Goal: Information Seeking & Learning: Check status

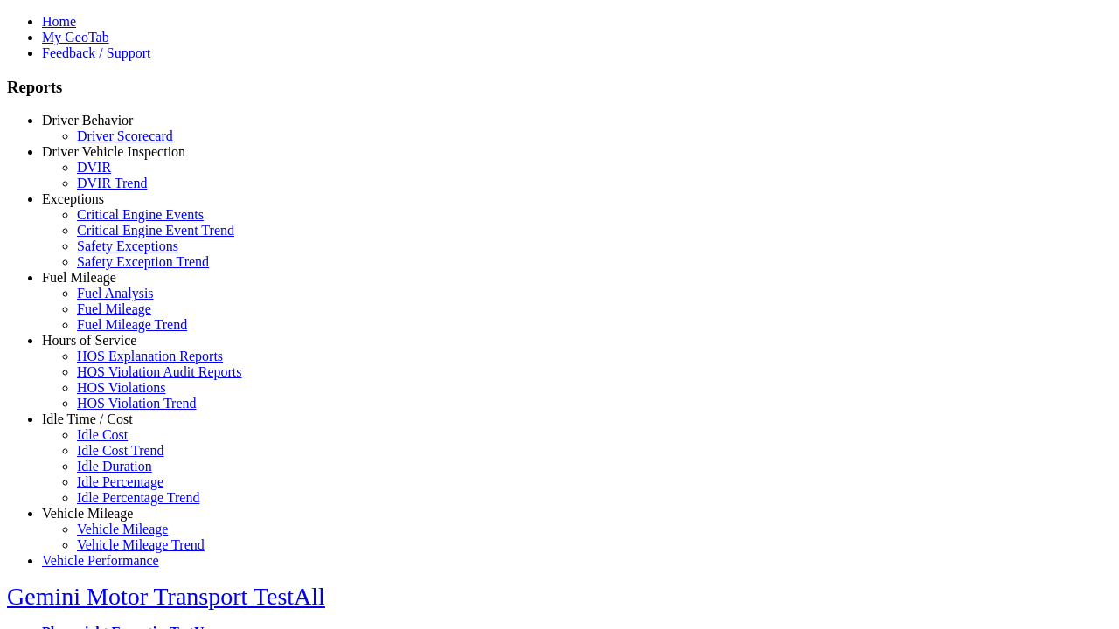
click at [101, 427] on link "Idle Time / Cost" at bounding box center [87, 419] width 91 height 15
click at [114, 490] on link "Idle Percentage Trend" at bounding box center [138, 497] width 122 height 15
type input "*********"
